Goal: Transaction & Acquisition: Obtain resource

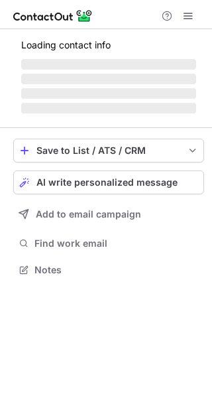
scroll to position [277, 212]
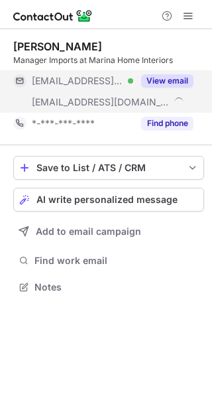
click at [170, 82] on button "View email" at bounding box center [167, 80] width 52 height 13
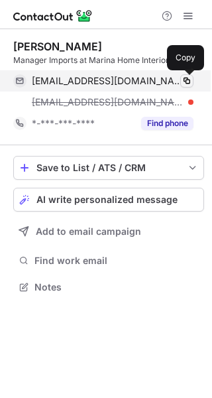
click at [186, 79] on span at bounding box center [187, 81] width 11 height 11
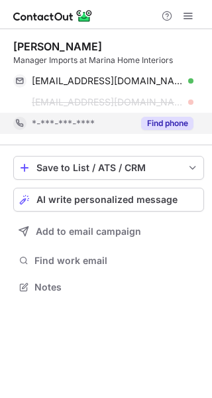
click at [168, 121] on button "Find phone" at bounding box center [167, 123] width 52 height 13
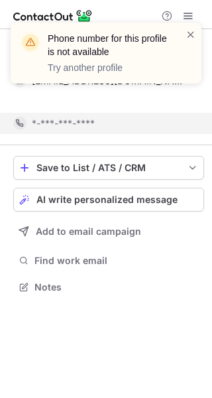
scroll to position [256, 212]
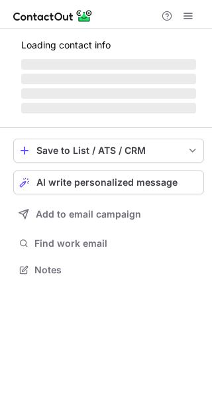
scroll to position [277, 212]
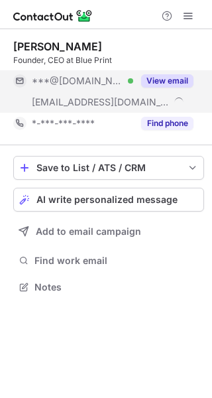
click at [176, 76] on button "View email" at bounding box center [167, 80] width 52 height 13
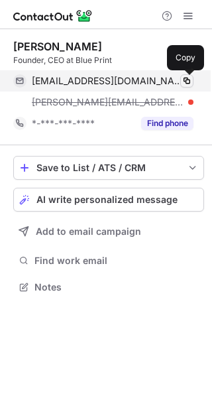
click at [188, 78] on span at bounding box center [187, 81] width 11 height 11
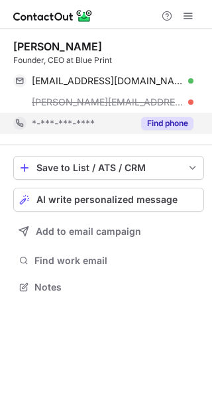
click at [169, 120] on button "Find phone" at bounding box center [167, 123] width 52 height 13
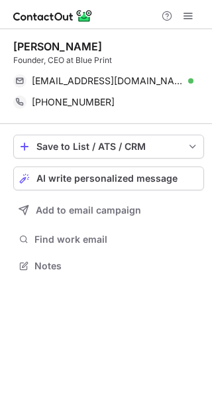
scroll to position [256, 212]
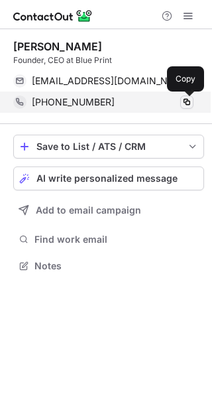
click at [185, 101] on span at bounding box center [187, 102] width 11 height 11
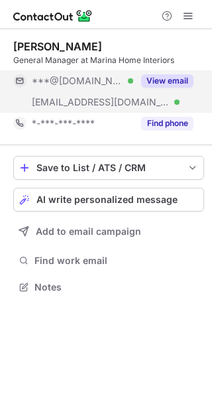
scroll to position [277, 212]
click at [165, 78] on button "View email" at bounding box center [167, 80] width 52 height 13
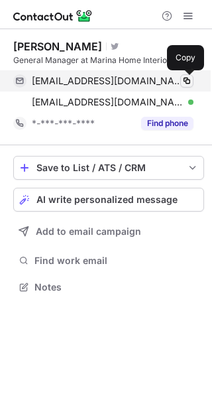
click at [187, 79] on span at bounding box center [187, 81] width 11 height 11
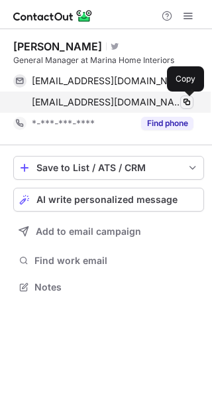
click at [188, 100] on span at bounding box center [187, 102] width 11 height 11
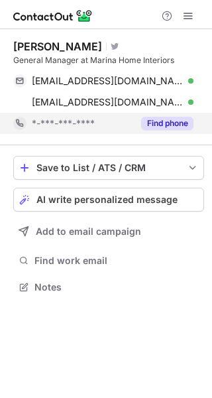
click at [157, 123] on button "Find phone" at bounding box center [167, 123] width 52 height 13
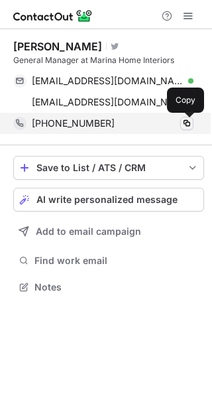
click at [187, 122] on span at bounding box center [187, 123] width 11 height 11
